Goal: Use online tool/utility: Use online tool/utility

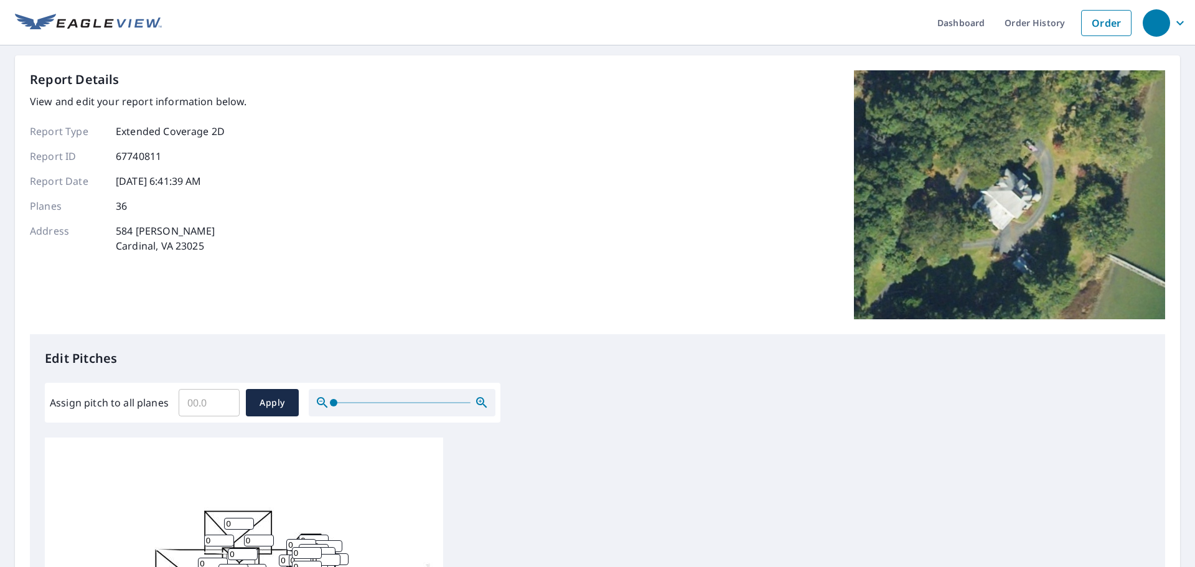
click at [202, 395] on input "Assign pitch to all planes" at bounding box center [209, 402] width 61 height 35
type input "12"
click at [274, 402] on span "Apply" at bounding box center [272, 403] width 33 height 16
type input "12"
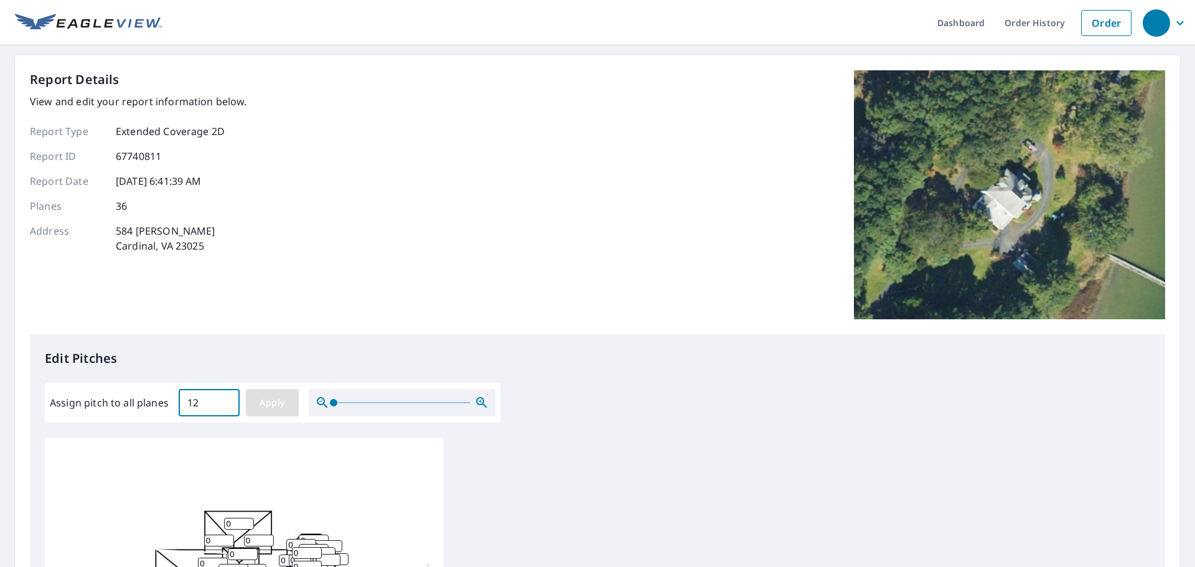
type input "12"
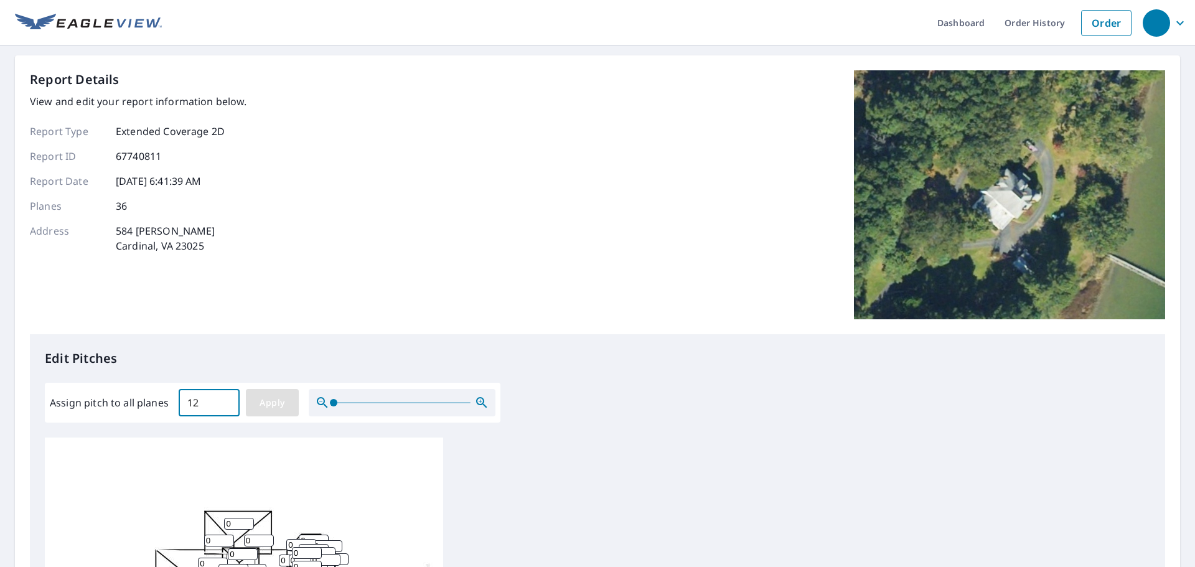
type input "12"
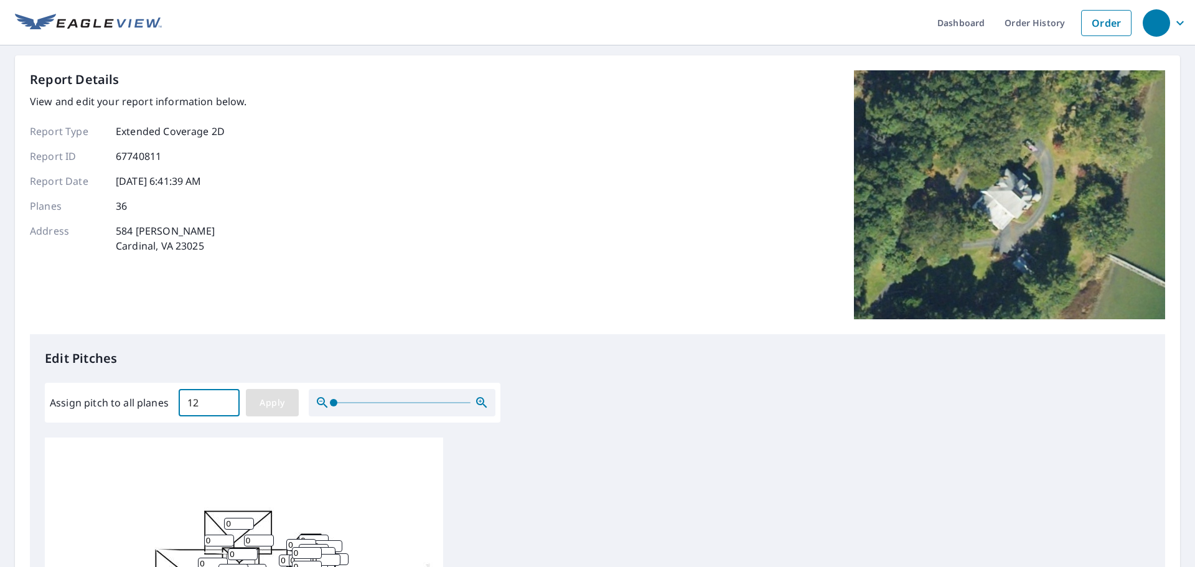
type input "12"
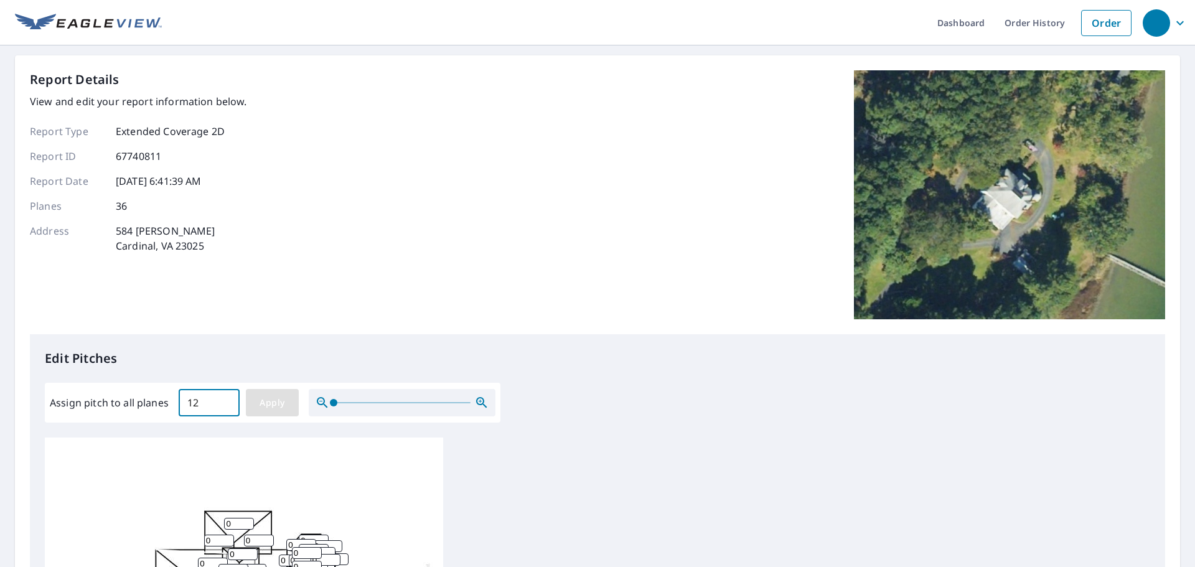
type input "12"
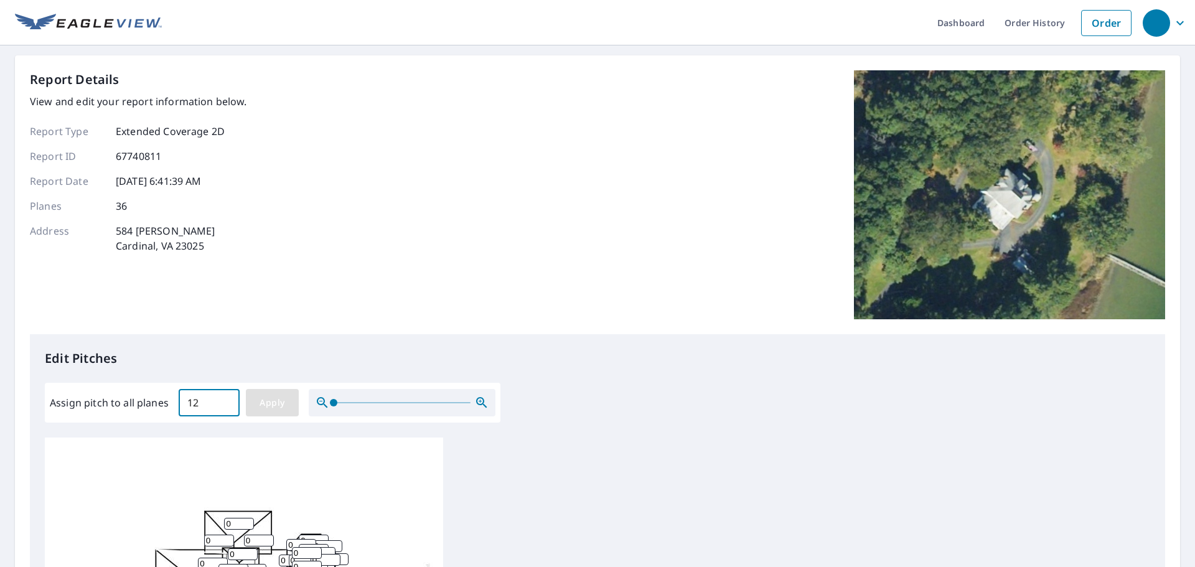
type input "12"
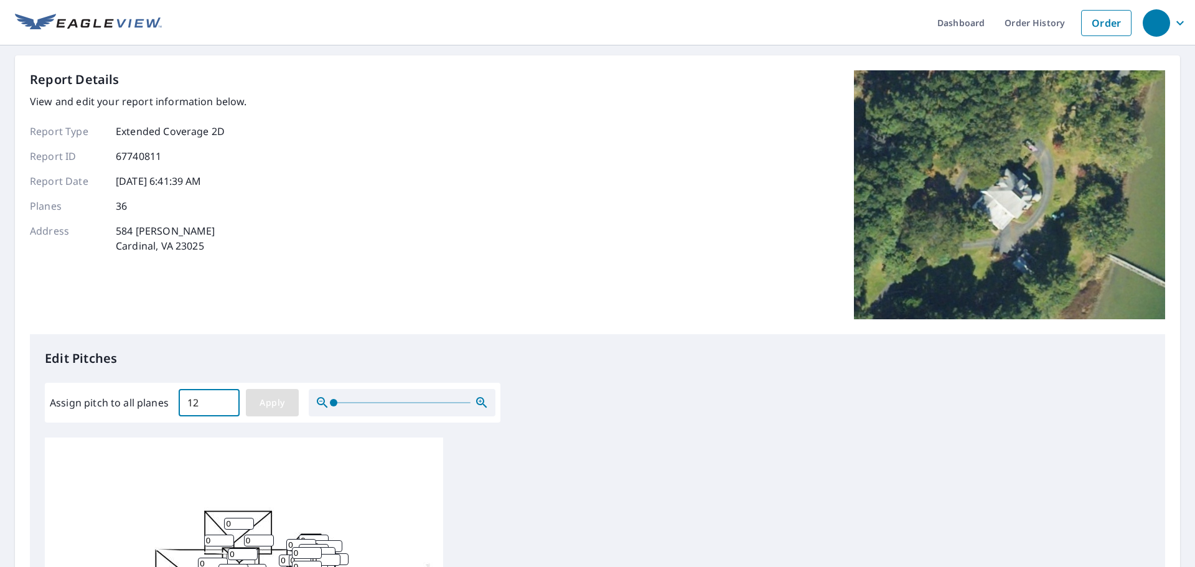
type input "12"
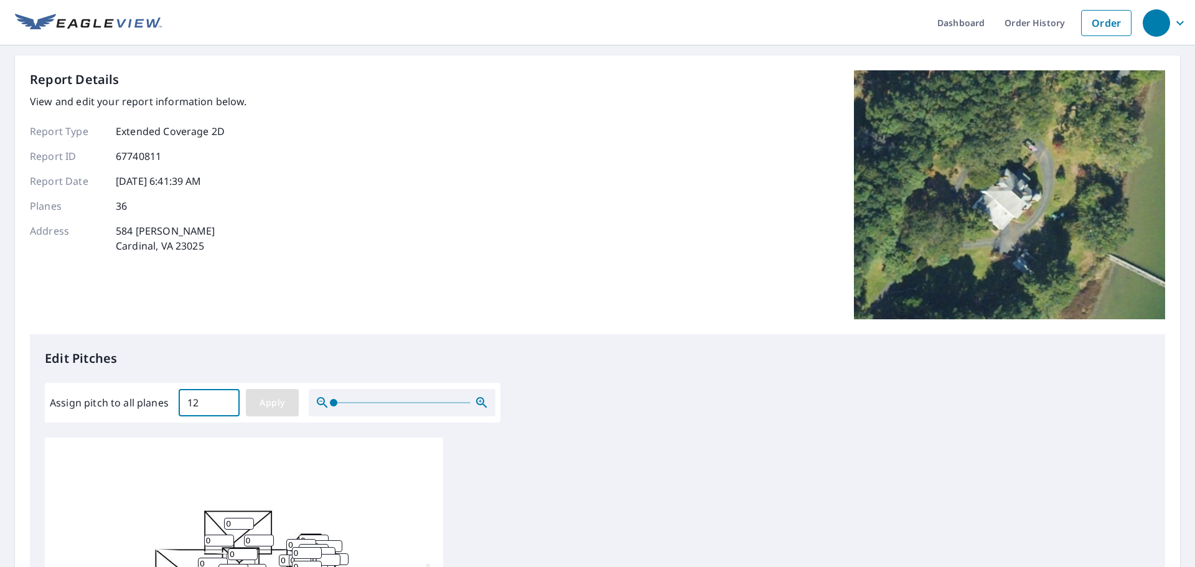
type input "12"
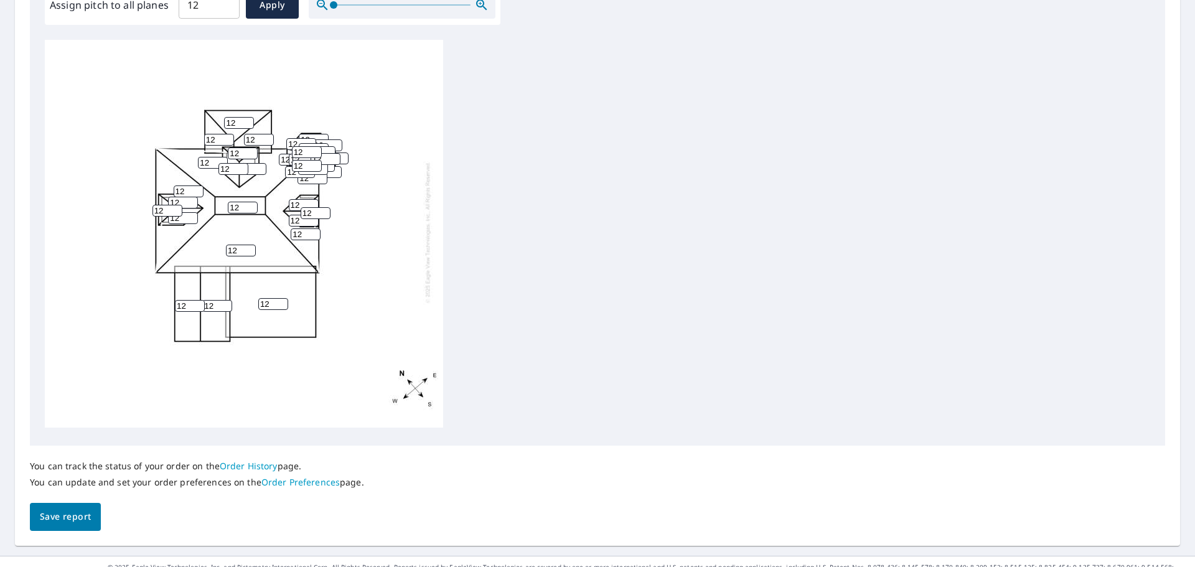
scroll to position [418, 0]
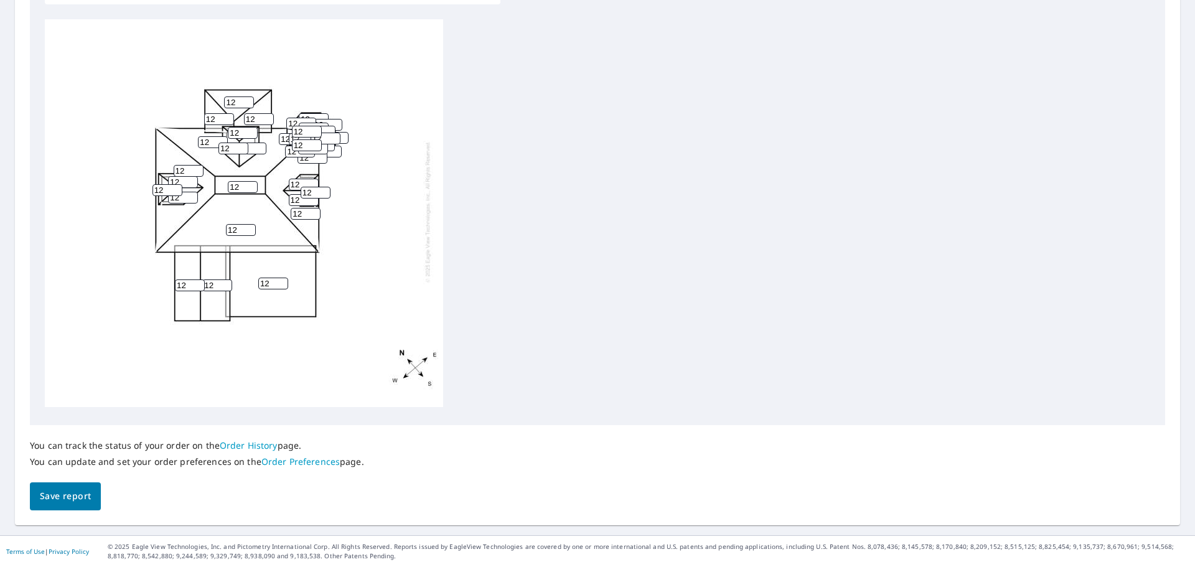
click at [73, 492] on span "Save report" at bounding box center [65, 496] width 51 height 16
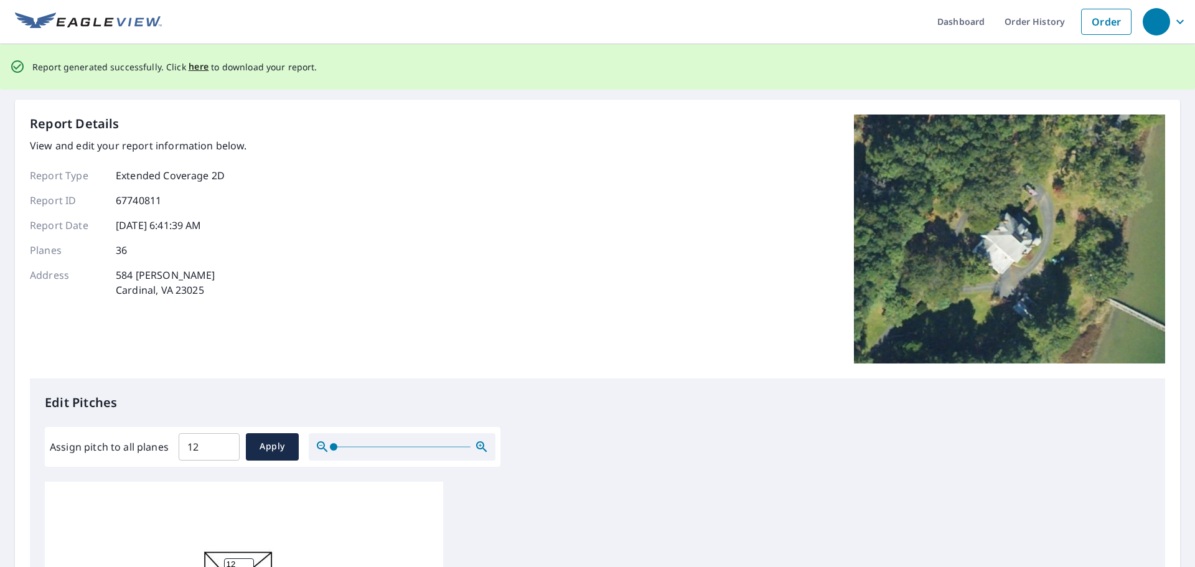
scroll to position [0, 0]
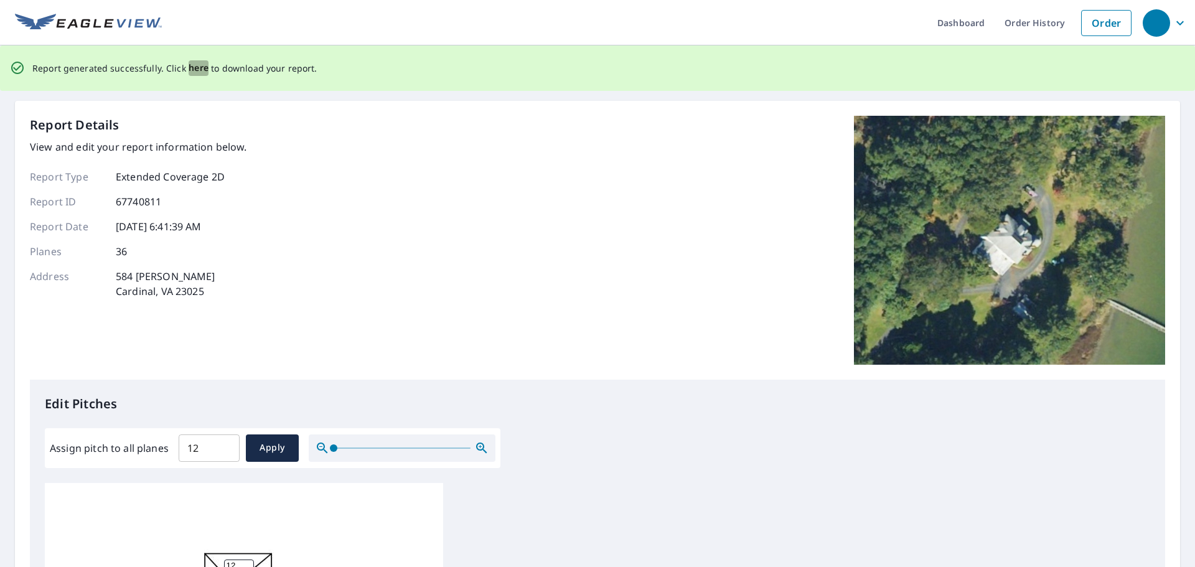
click at [196, 67] on span "here" at bounding box center [199, 68] width 21 height 16
